Goal: Task Accomplishment & Management: Use online tool/utility

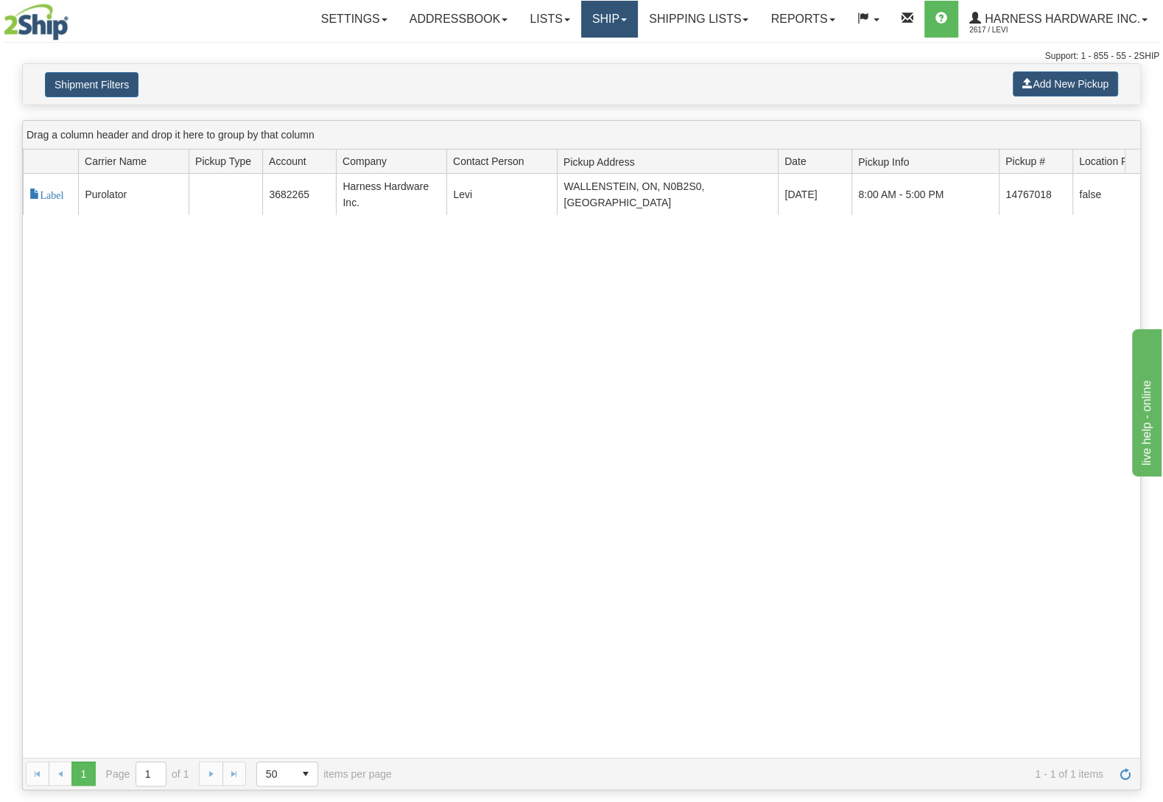
click at [601, 32] on link "Ship" at bounding box center [609, 19] width 57 height 37
click at [595, 51] on link "Ship Screen" at bounding box center [570, 51] width 133 height 19
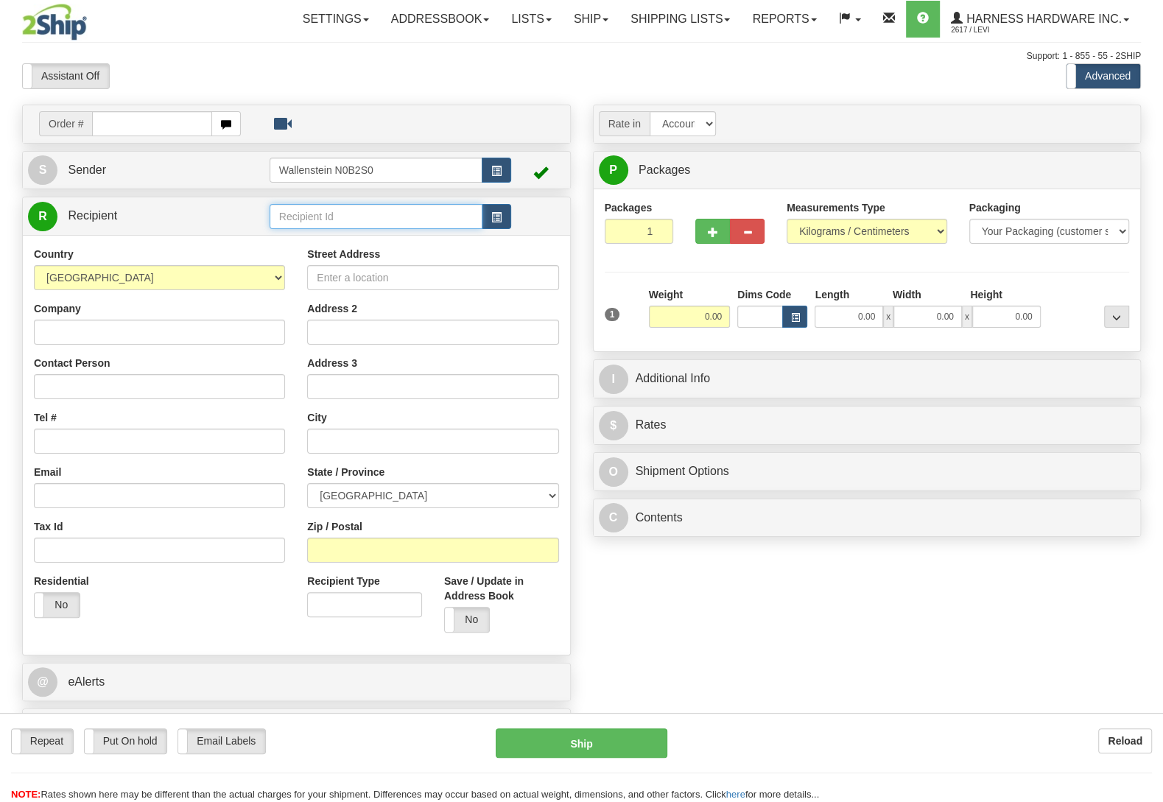
click at [310, 213] on input "text" at bounding box center [375, 216] width 213 height 25
type input "JACT"
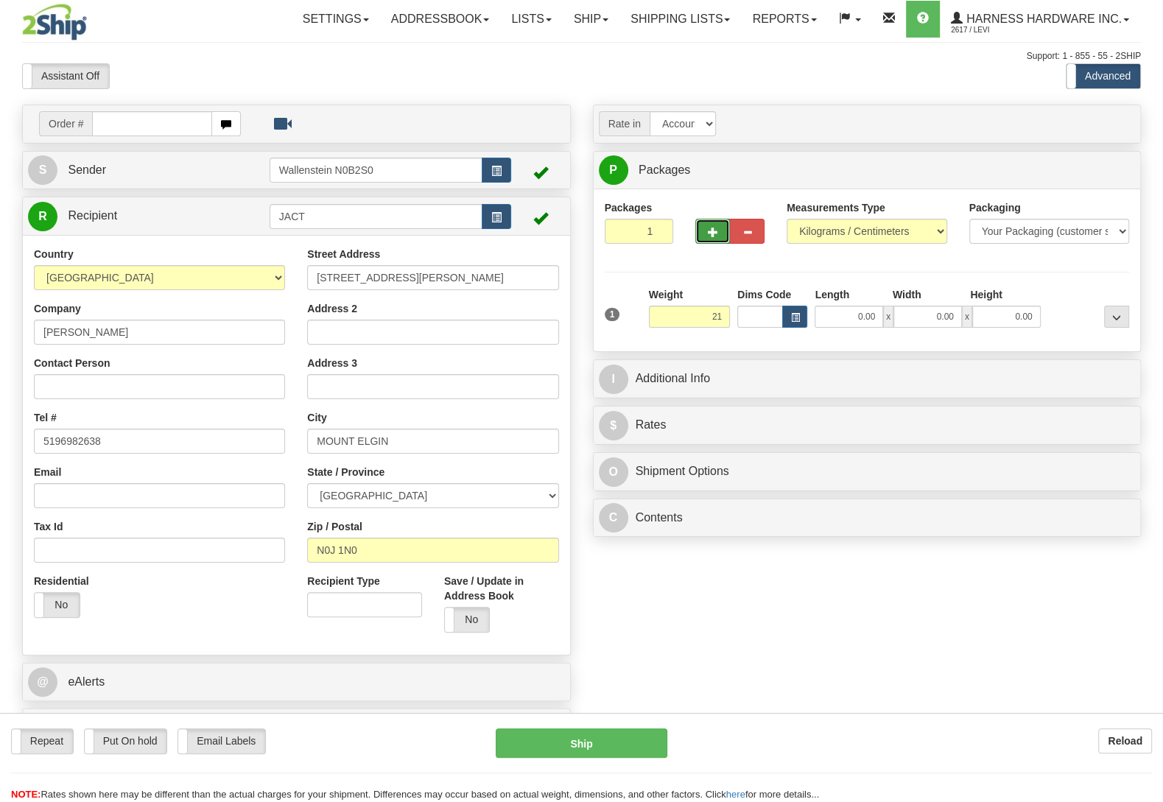
type input "21.00"
click at [710, 235] on span "button" at bounding box center [713, 233] width 10 height 10
radio input "true"
type input "2"
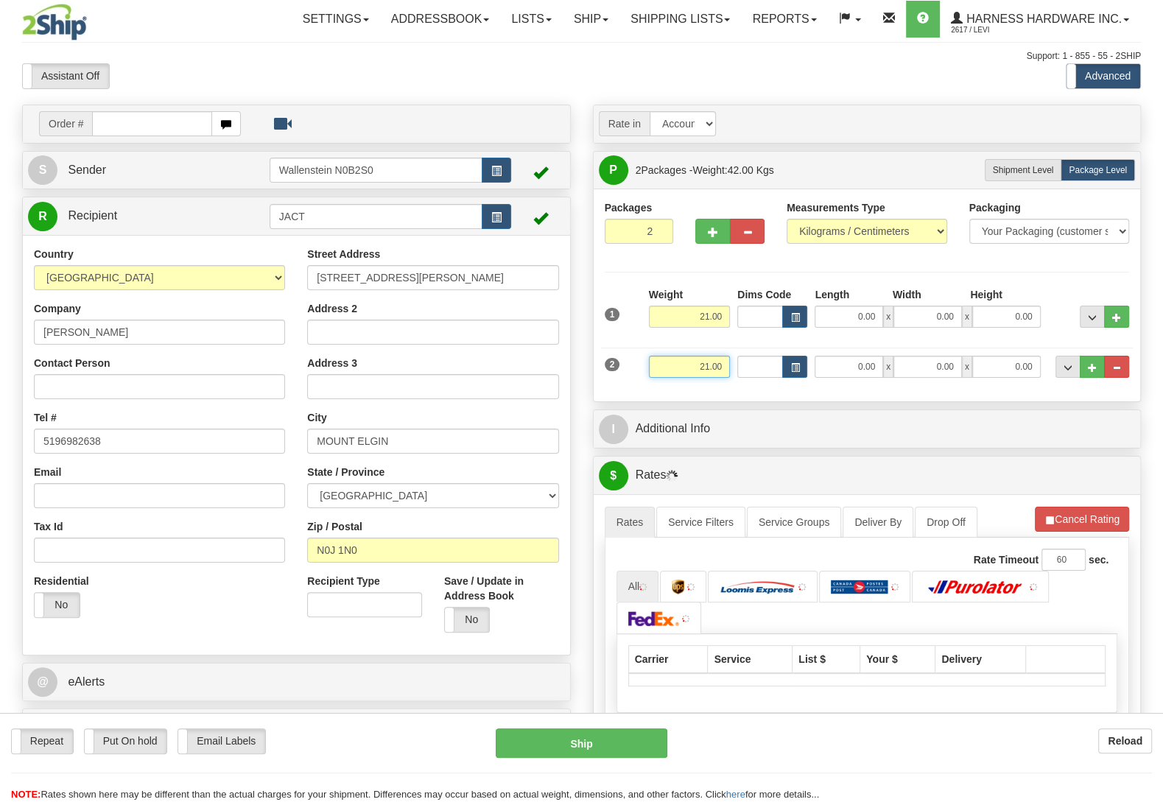
drag, startPoint x: 687, startPoint y: 369, endPoint x: 817, endPoint y: 372, distance: 129.6
click at [730, 372] on input "21.00" at bounding box center [689, 367] width 81 height 22
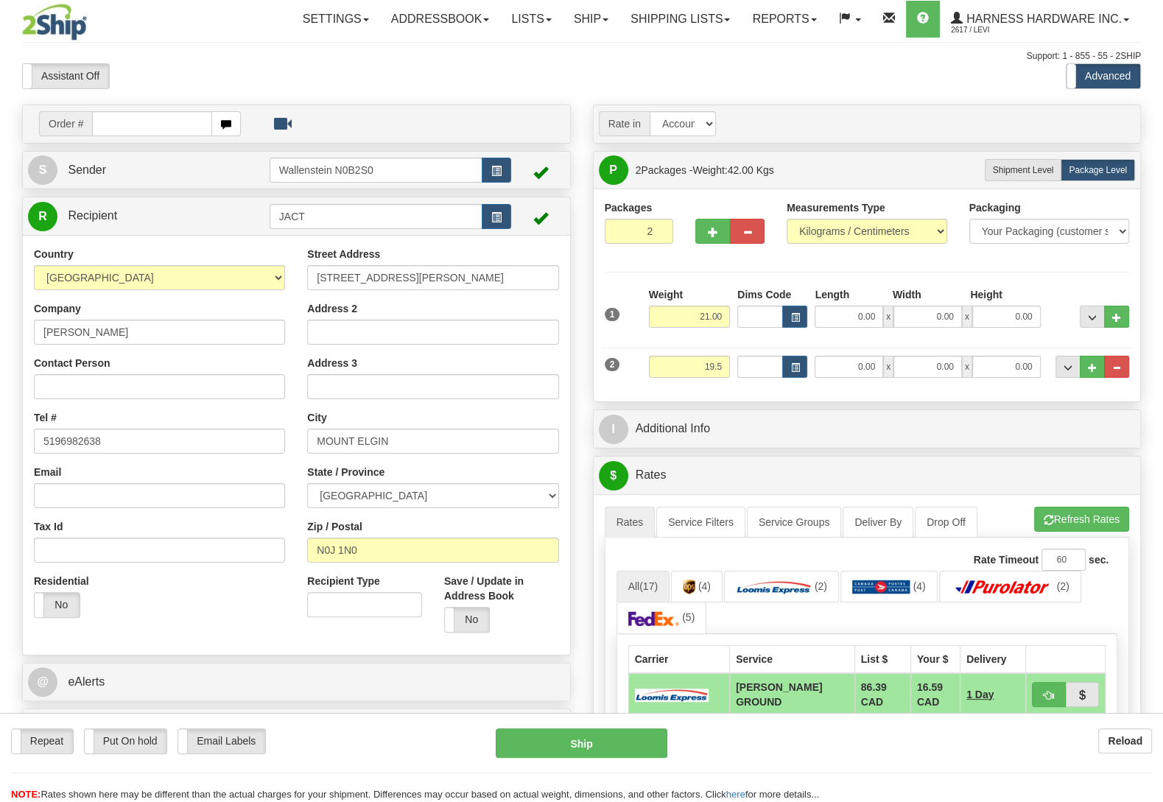
type input "19.50"
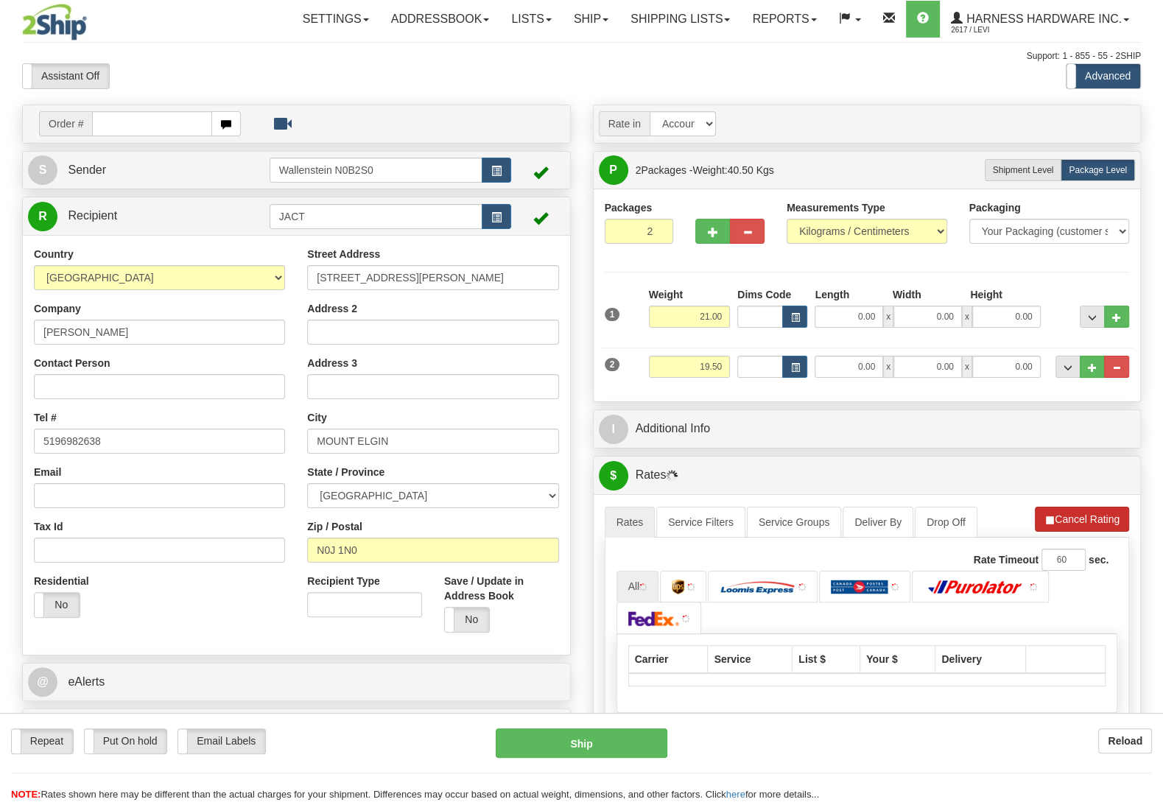
click at [1079, 523] on li "Refresh Rates Cancel Rating" at bounding box center [1081, 519] width 94 height 25
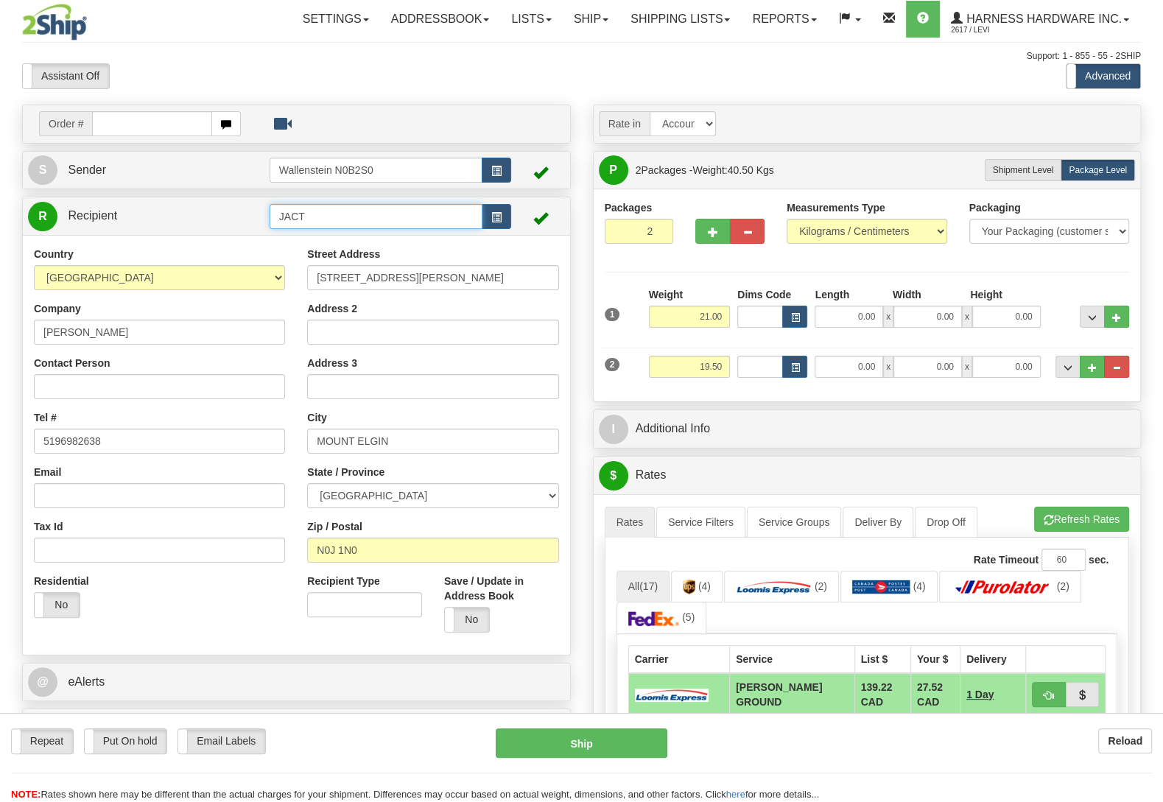
drag, startPoint x: 338, startPoint y: 228, endPoint x: 217, endPoint y: 225, distance: 120.8
click at [269, 225] on input "JACT" at bounding box center [375, 216] width 213 height 25
type input "REDO"
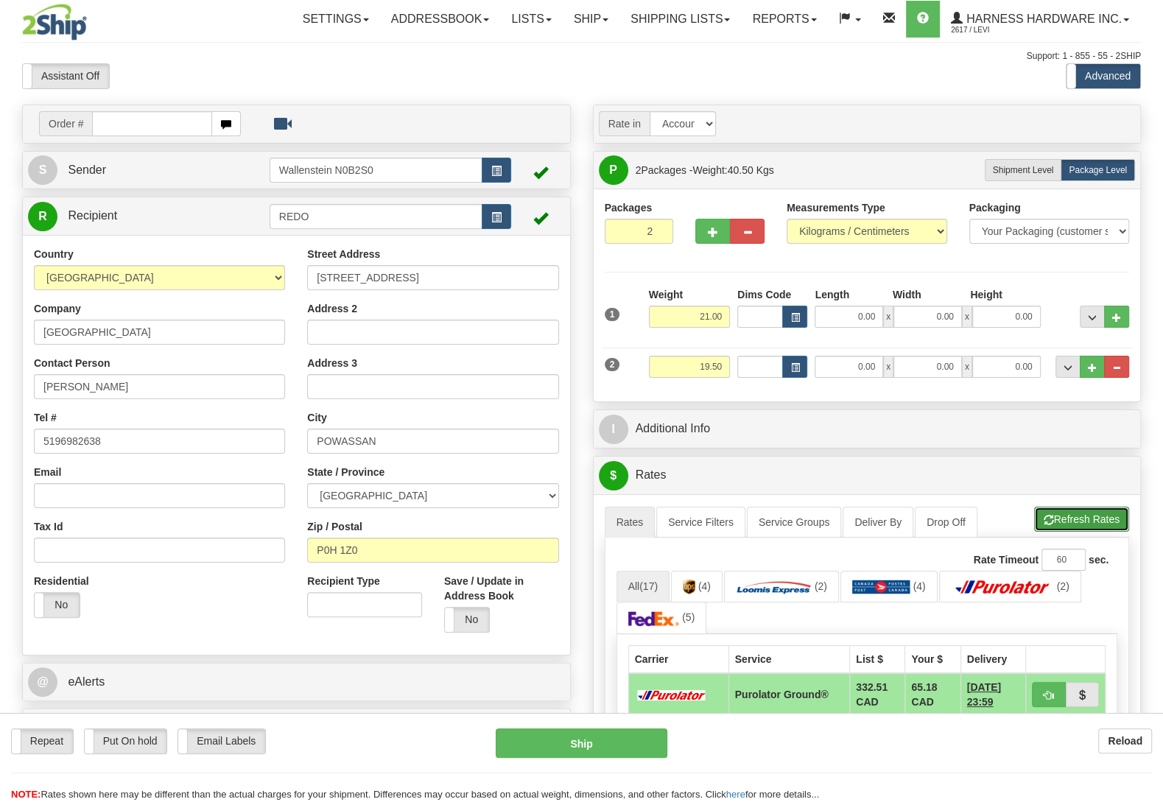
click at [1087, 522] on button "Refresh Rates" at bounding box center [1081, 519] width 95 height 25
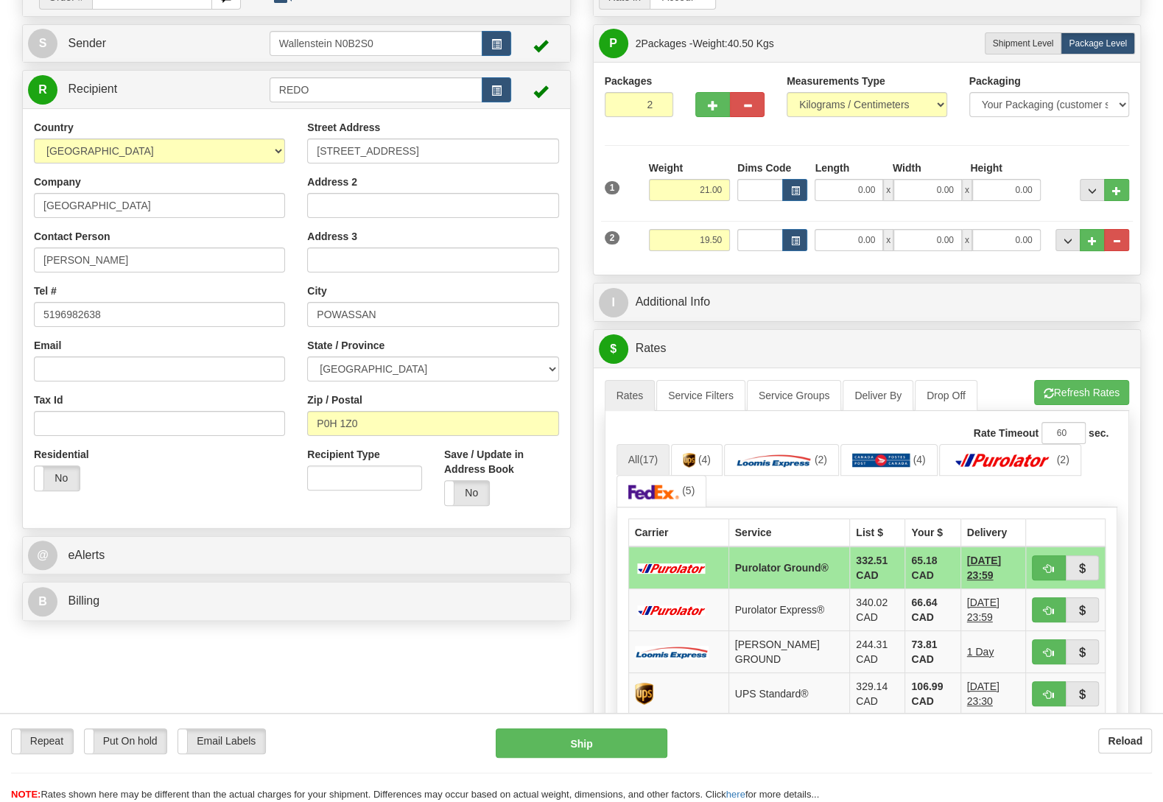
scroll to position [155, 0]
